Goal: Information Seeking & Learning: Check status

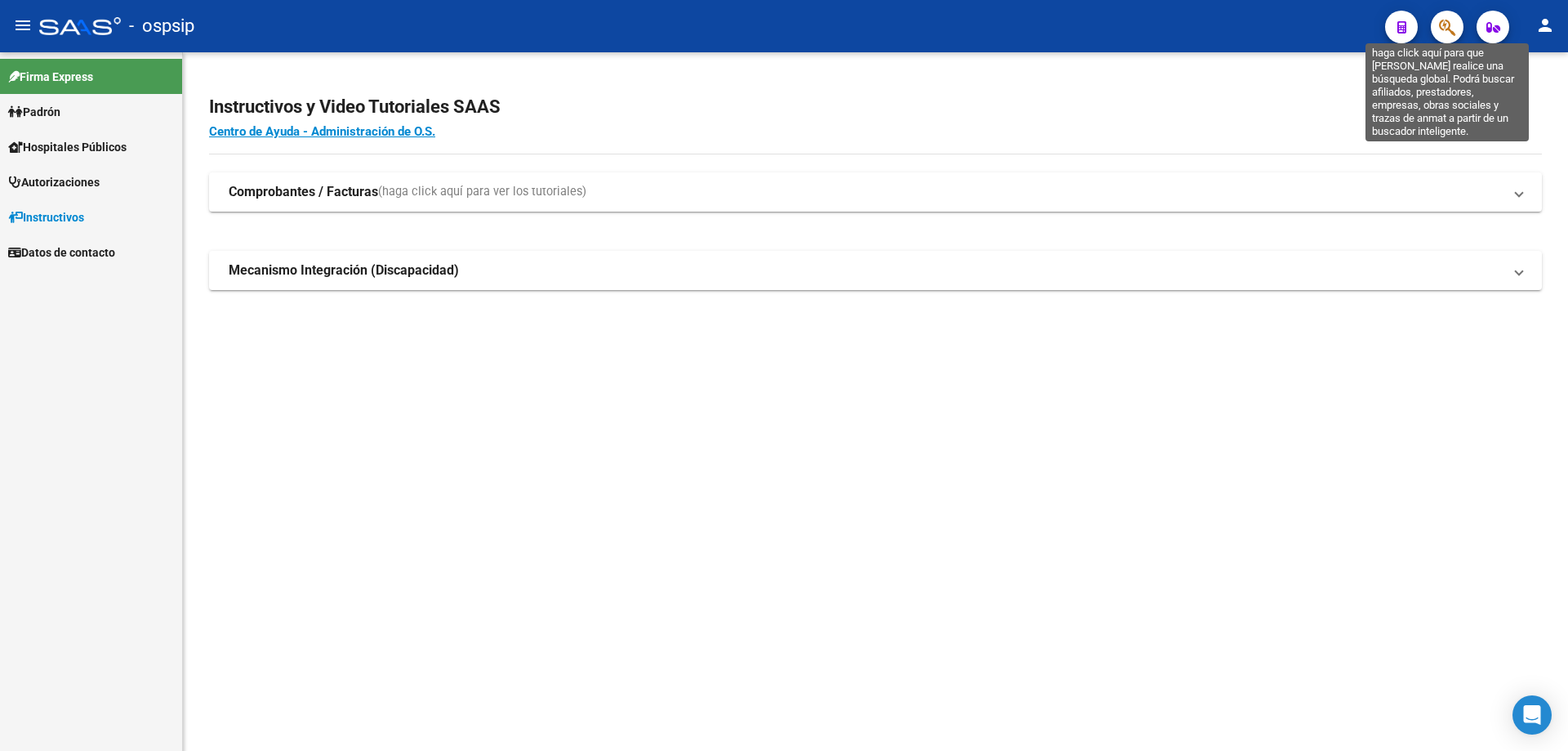
click at [1451, 20] on icon "button" at bounding box center [1447, 27] width 16 height 19
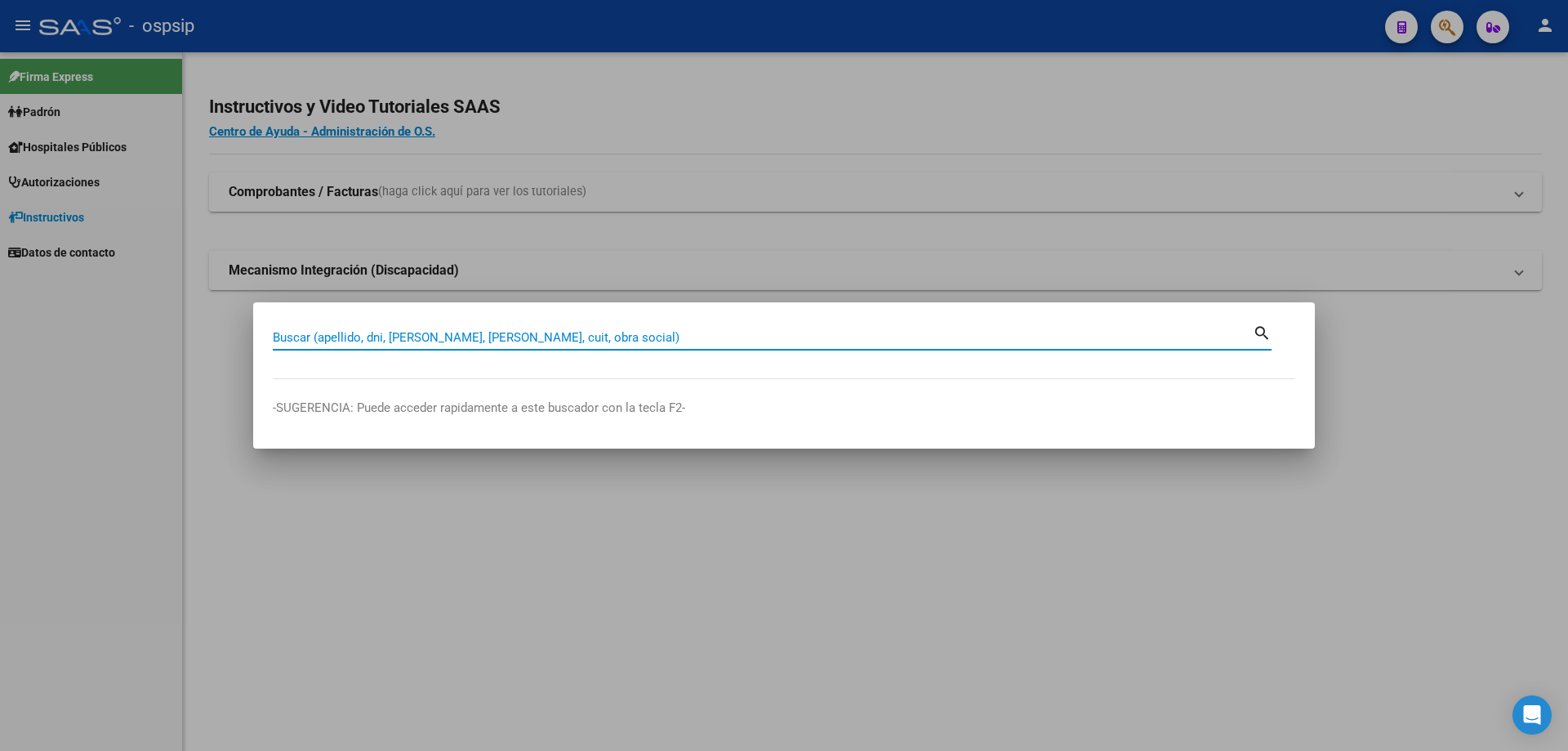
click at [889, 339] on input "Buscar (apellido, dni, [PERSON_NAME], [PERSON_NAME], cuit, obra social)" at bounding box center [763, 337] width 980 height 15
type input "30462753"
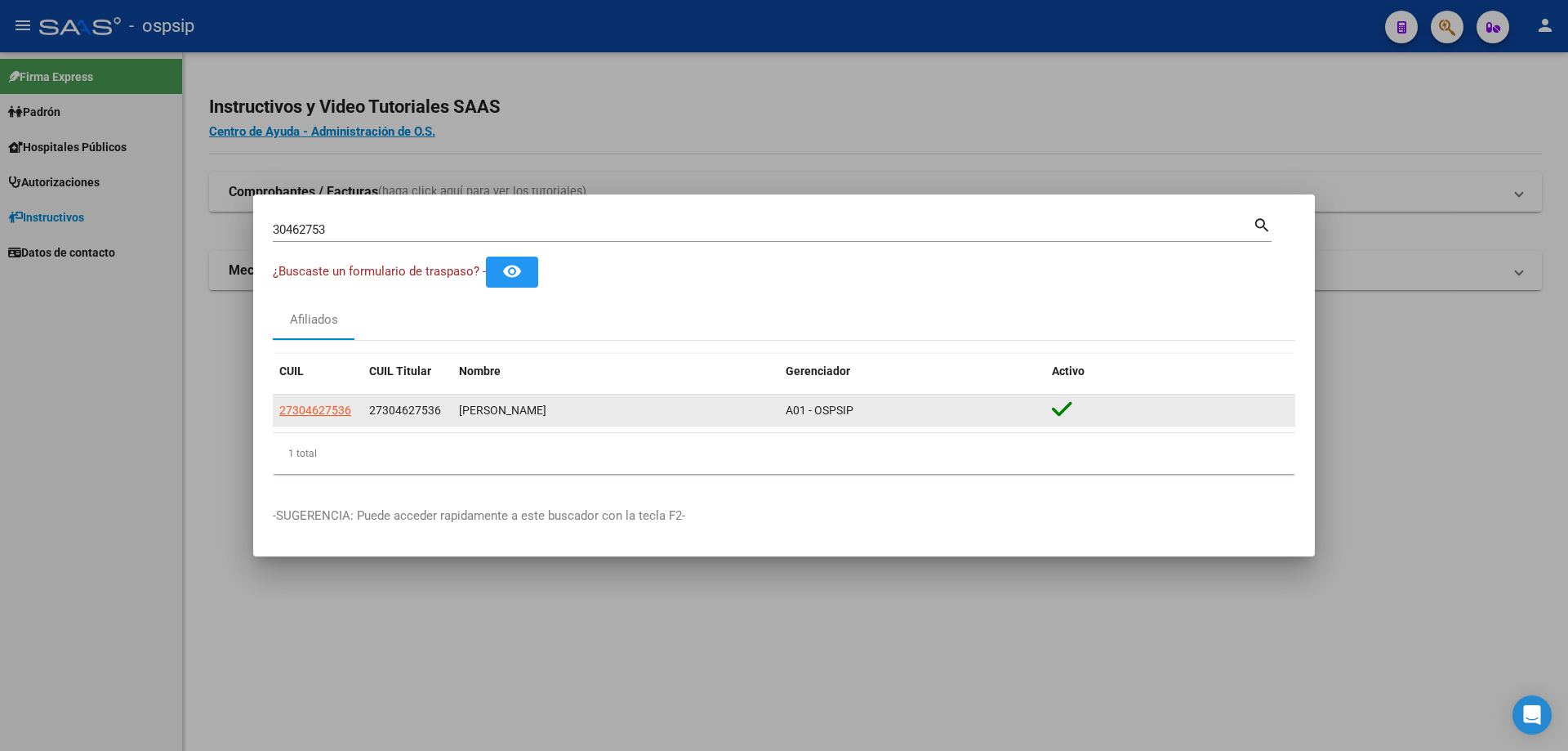
click at [543, 406] on div "[PERSON_NAME]" at bounding box center [615, 410] width 314 height 19
click at [459, 410] on div "[PERSON_NAME]" at bounding box center [615, 410] width 314 height 19
click at [511, 401] on div "[PERSON_NAME]" at bounding box center [615, 410] width 314 height 19
click at [512, 406] on div "[PERSON_NAME]" at bounding box center [615, 410] width 314 height 19
click at [331, 405] on span "27304627536" at bounding box center [315, 410] width 72 height 13
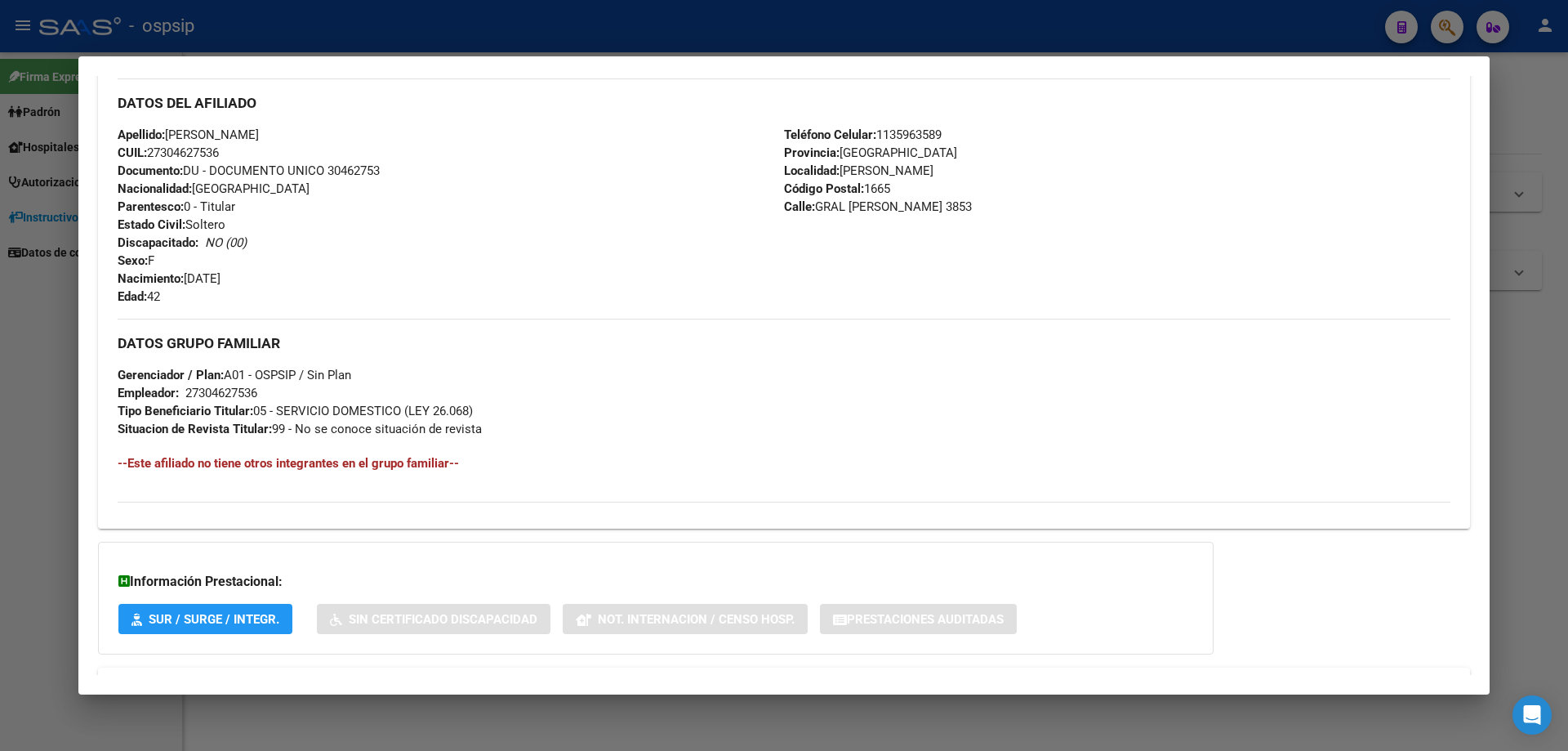
scroll to position [559, 0]
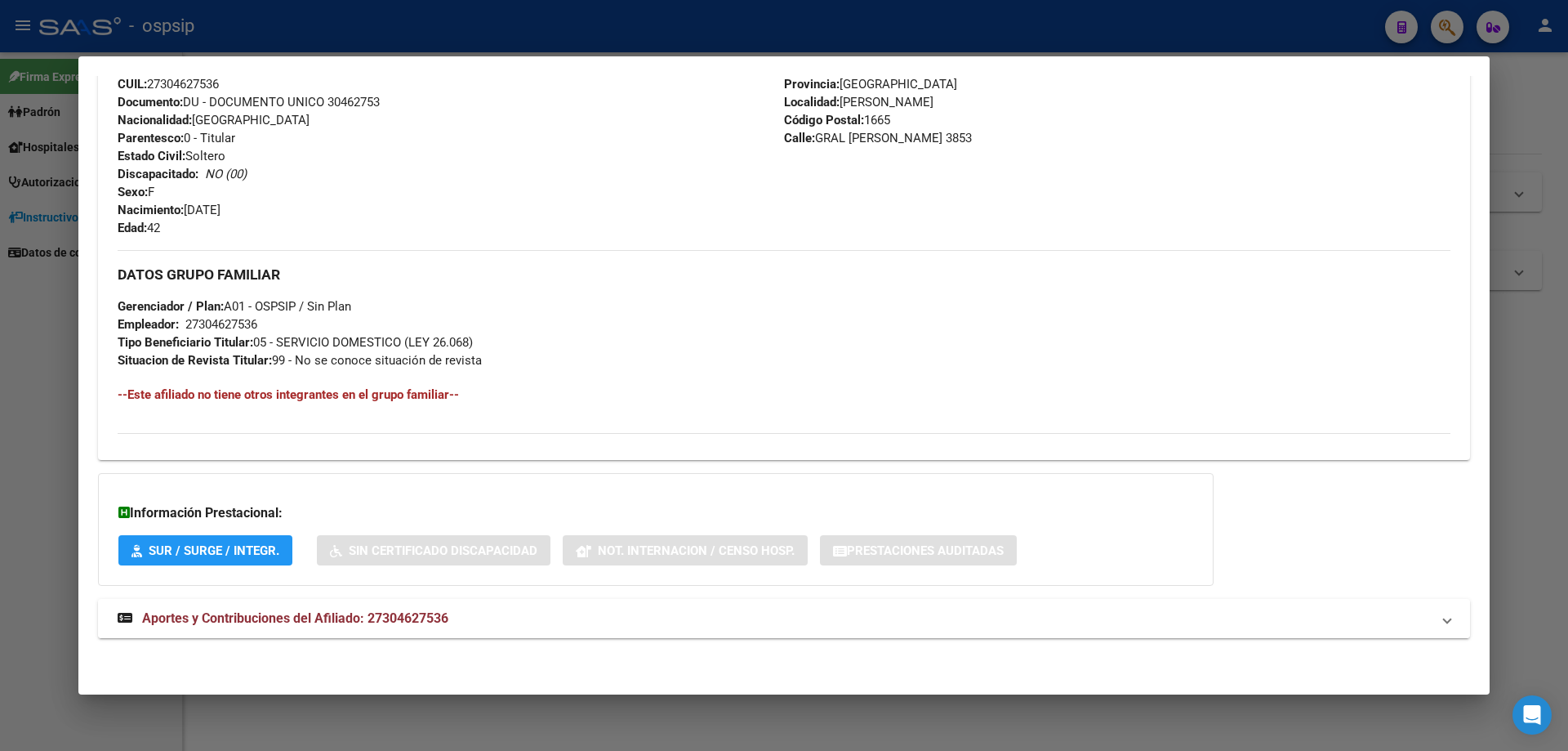
click at [334, 617] on span "Aportes y Contribuciones del Afiliado: 27304627536" at bounding box center [295, 618] width 306 height 15
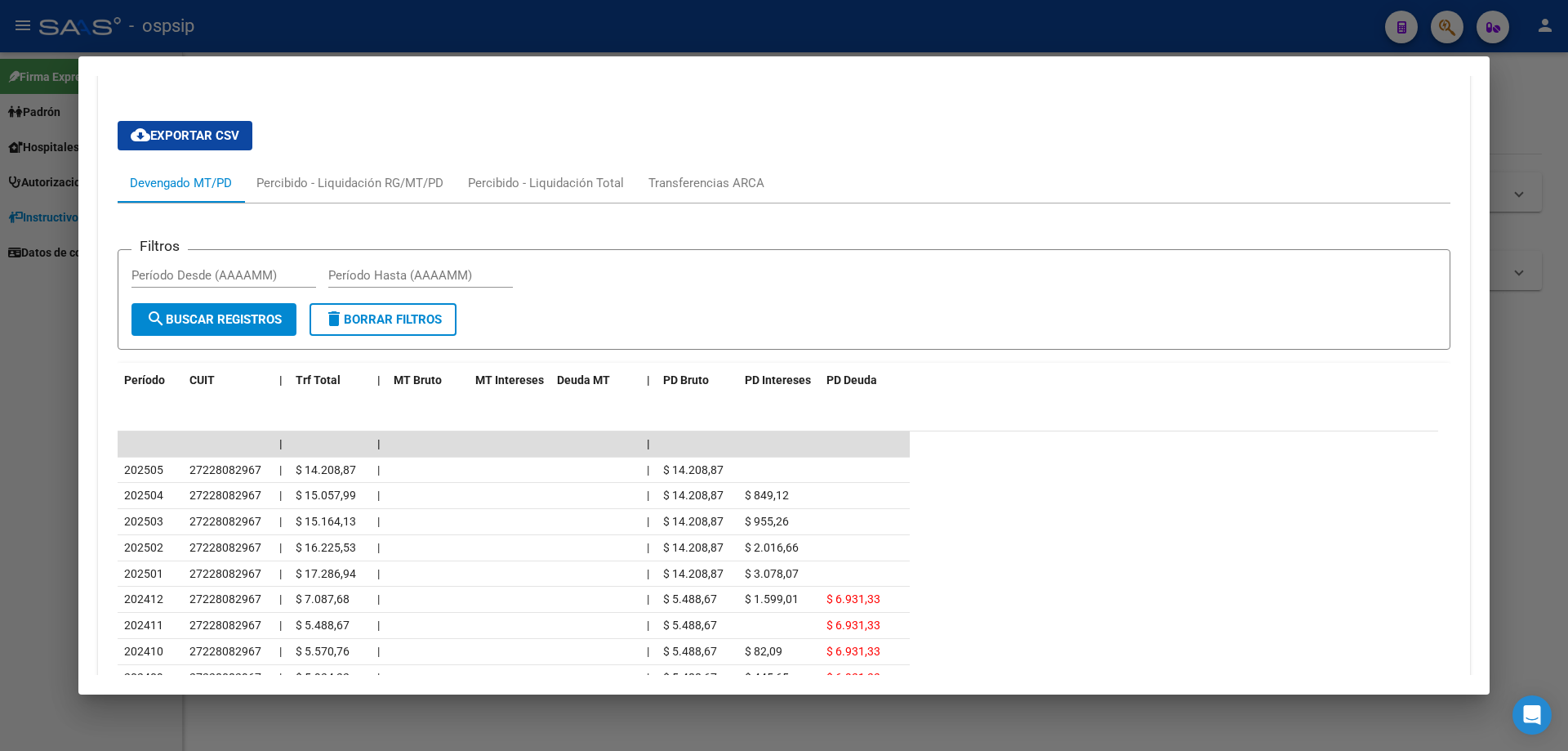
scroll to position [1129, 0]
click at [551, 185] on div "Percibido - Liquidación Total" at bounding box center [545, 182] width 156 height 18
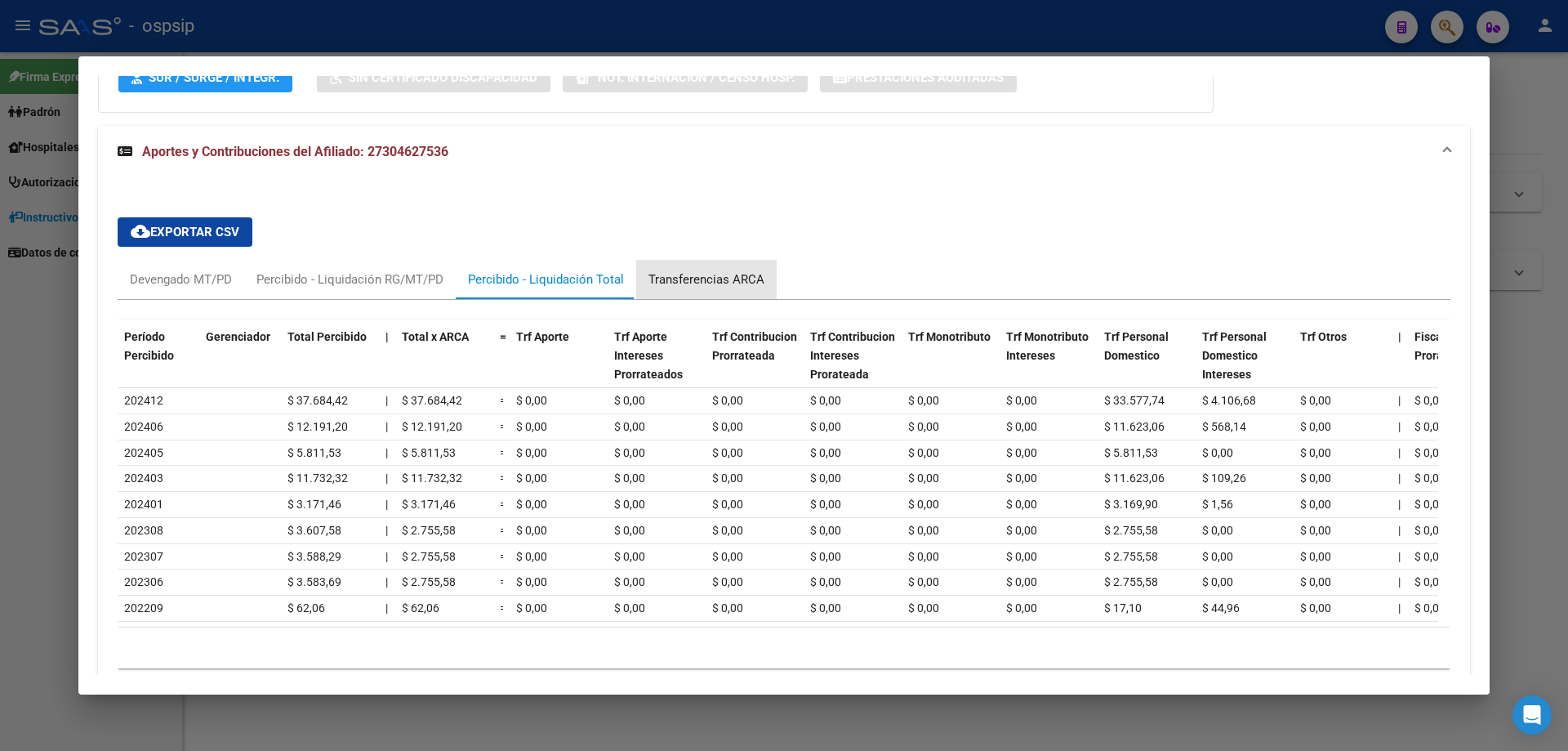
click at [662, 275] on div "Transferencias ARCA" at bounding box center [706, 279] width 116 height 18
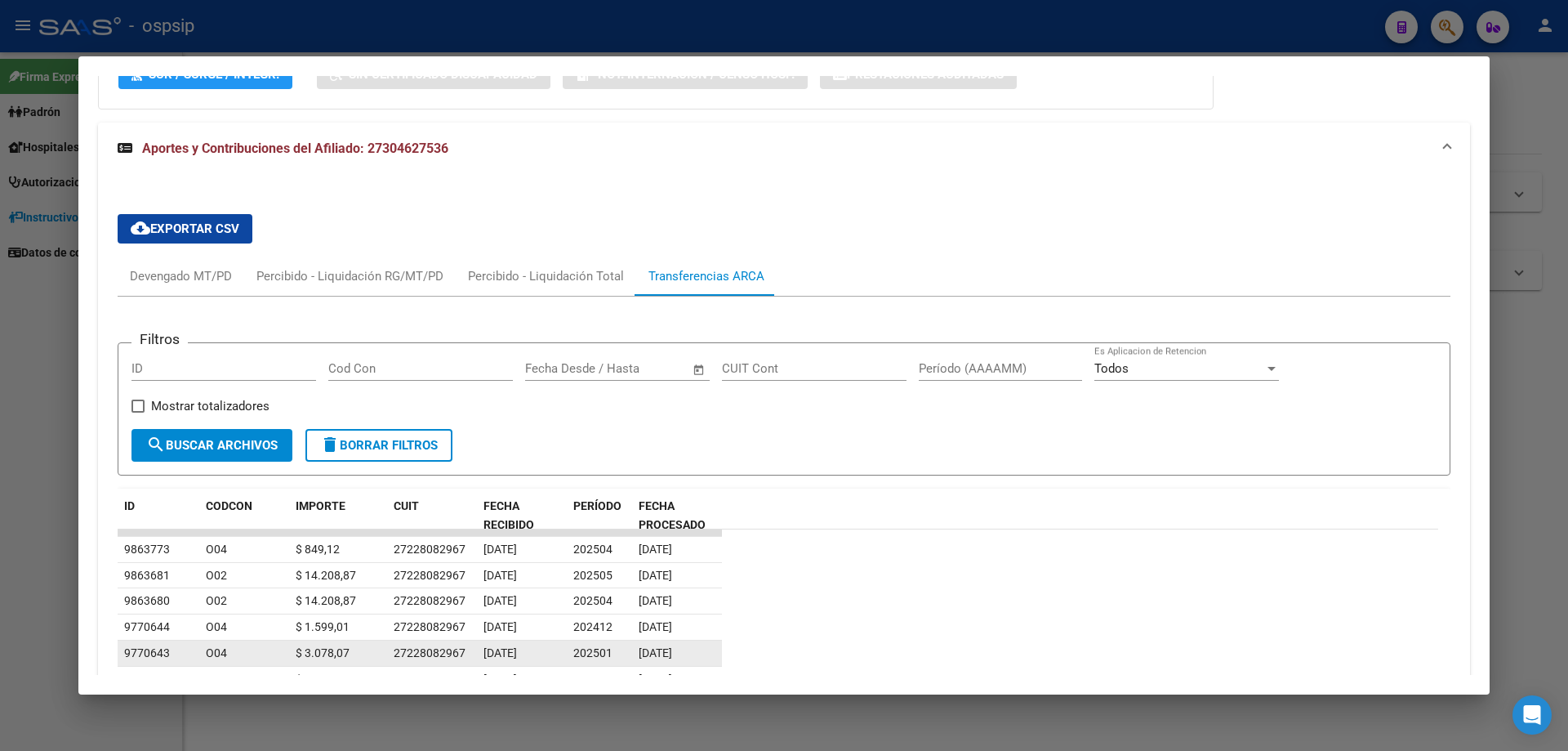
scroll to position [1198, 0]
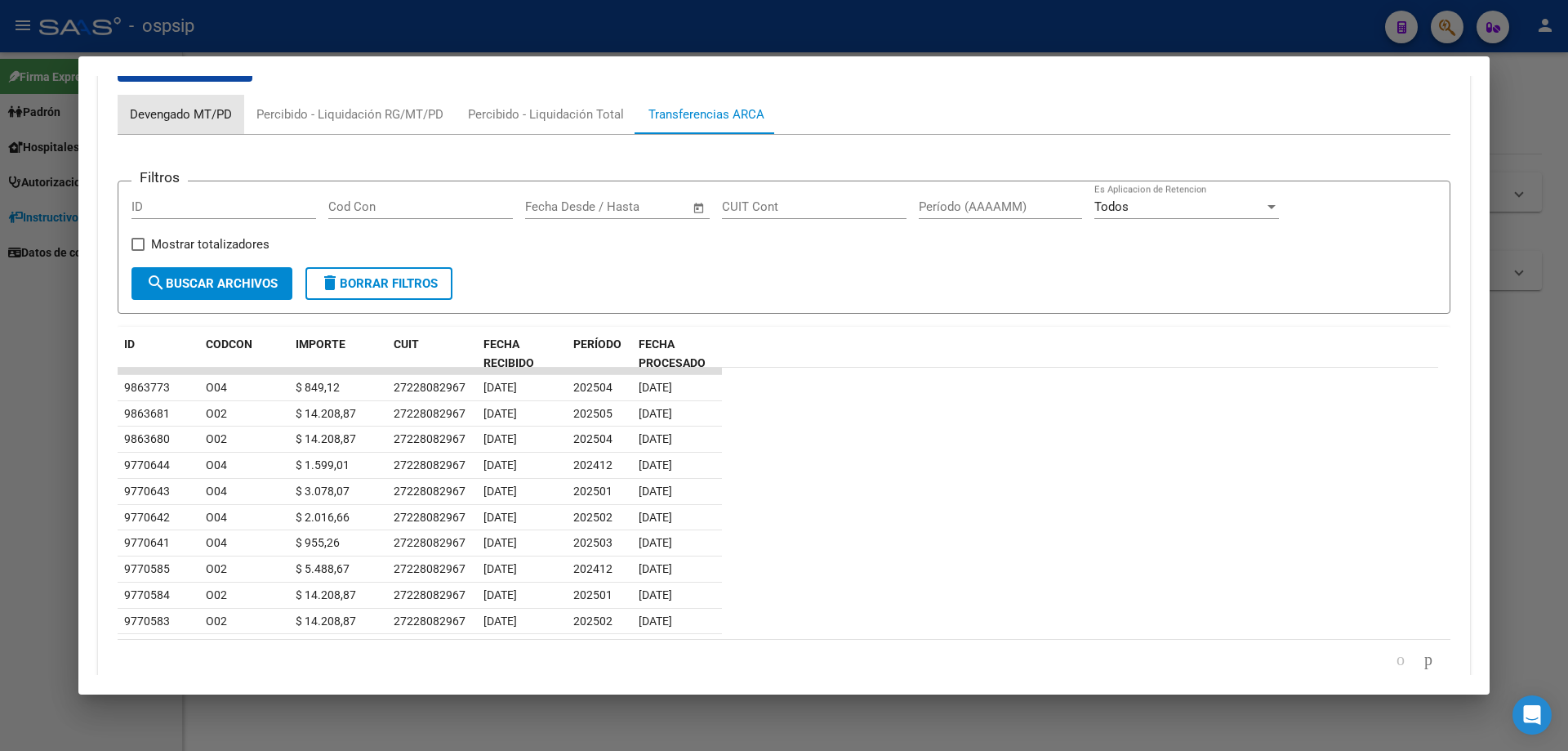
click at [194, 110] on div "Devengado MT/PD" at bounding box center [181, 114] width 102 height 18
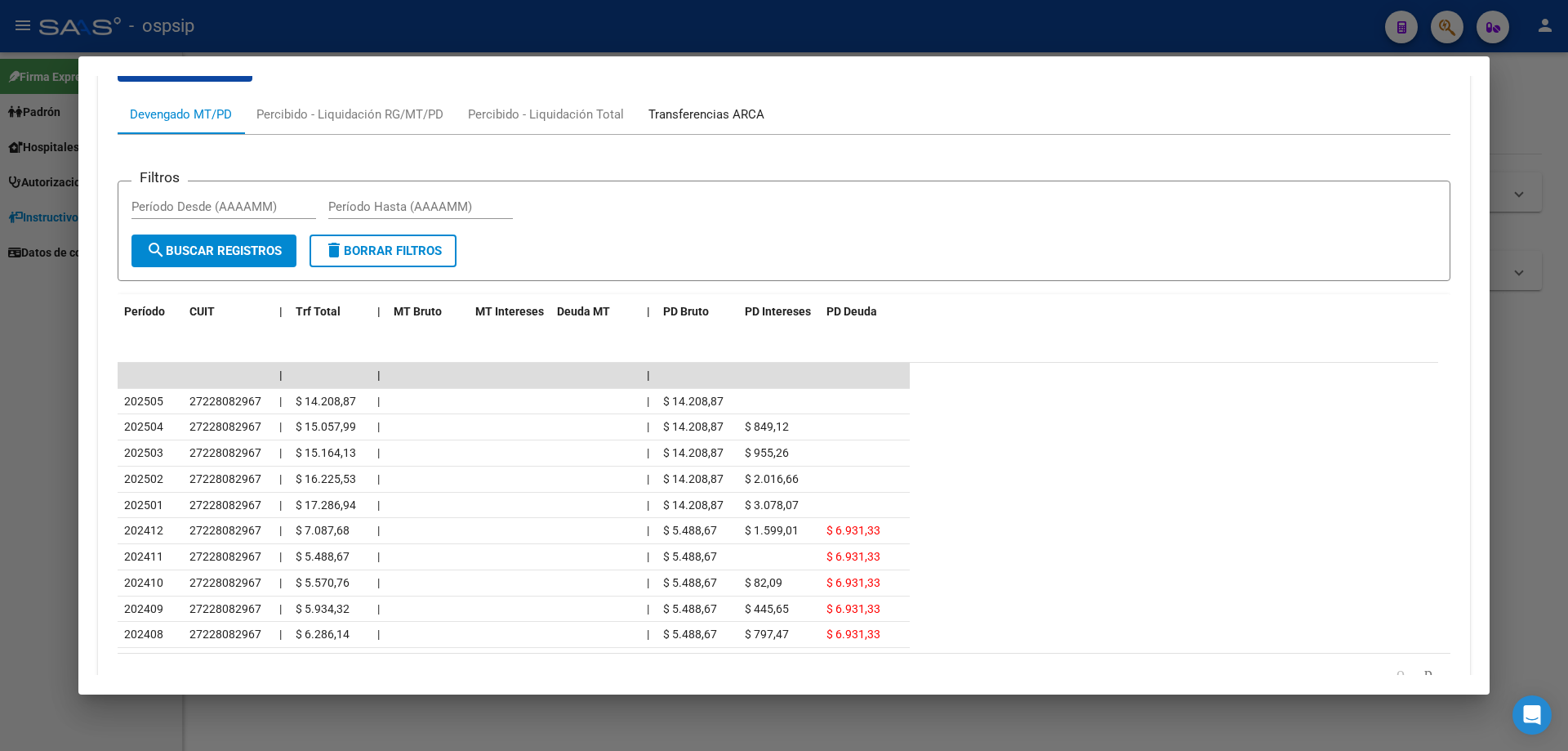
click at [733, 119] on div "Transferencias ARCA" at bounding box center [706, 114] width 116 height 18
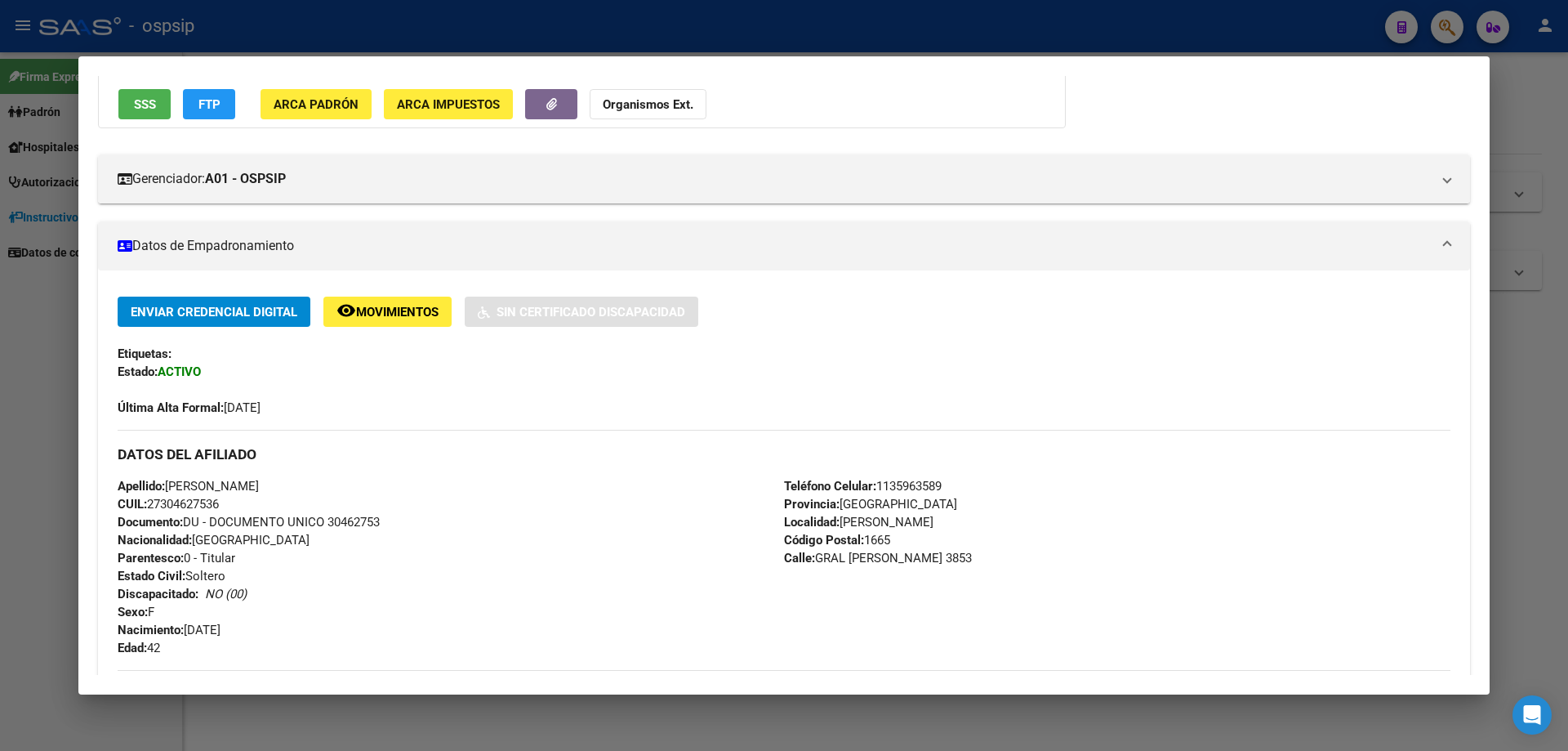
scroll to position [135, 0]
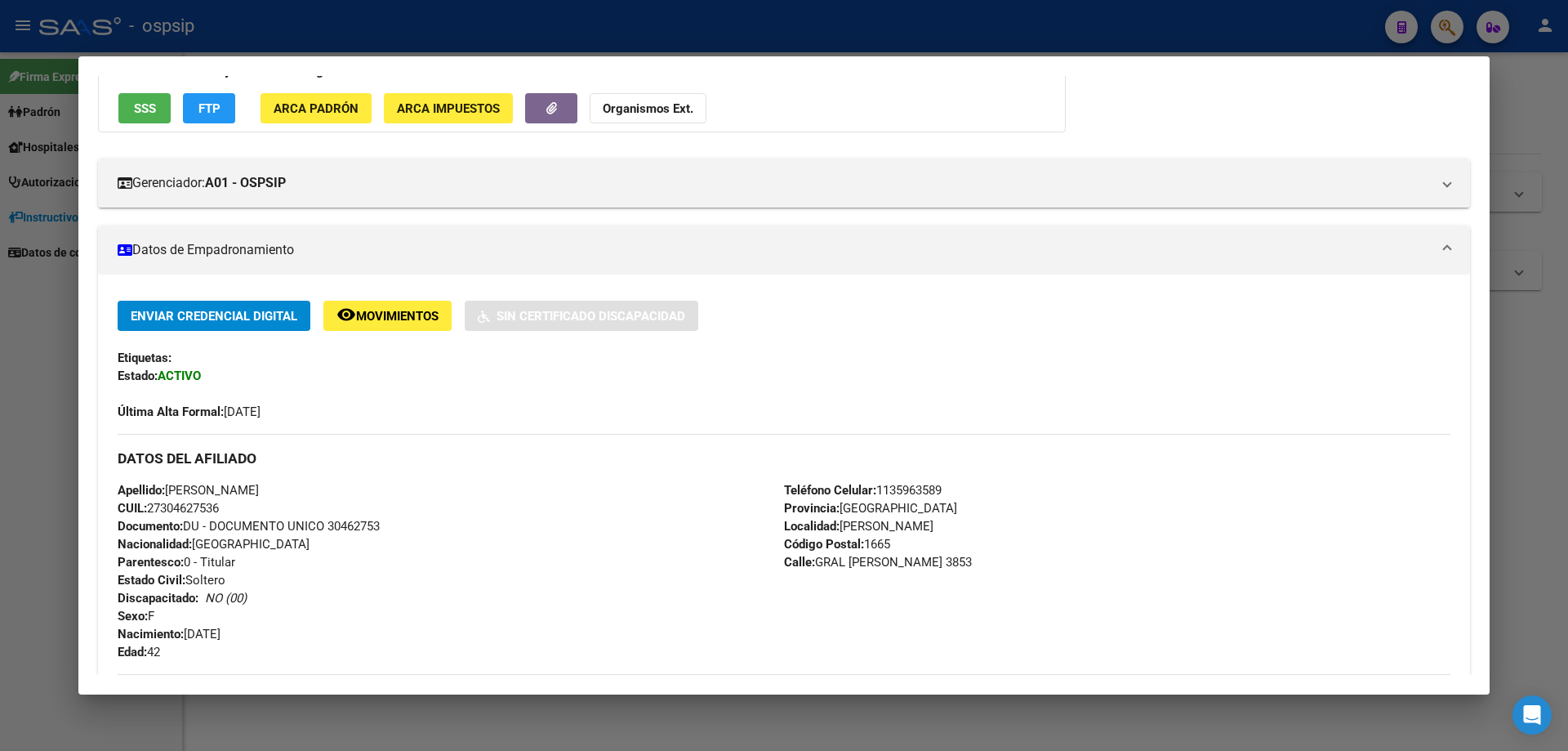
drag, startPoint x: 390, startPoint y: 525, endPoint x: 330, endPoint y: 520, distance: 60.2
click at [330, 520] on div "Apellido: [PERSON_NAME]: 27304627536 Documento: DU - DOCUMENTO UNICO 30462753 N…" at bounding box center [450, 571] width 666 height 180
copy span "30462753"
